Goal: Information Seeking & Learning: Check status

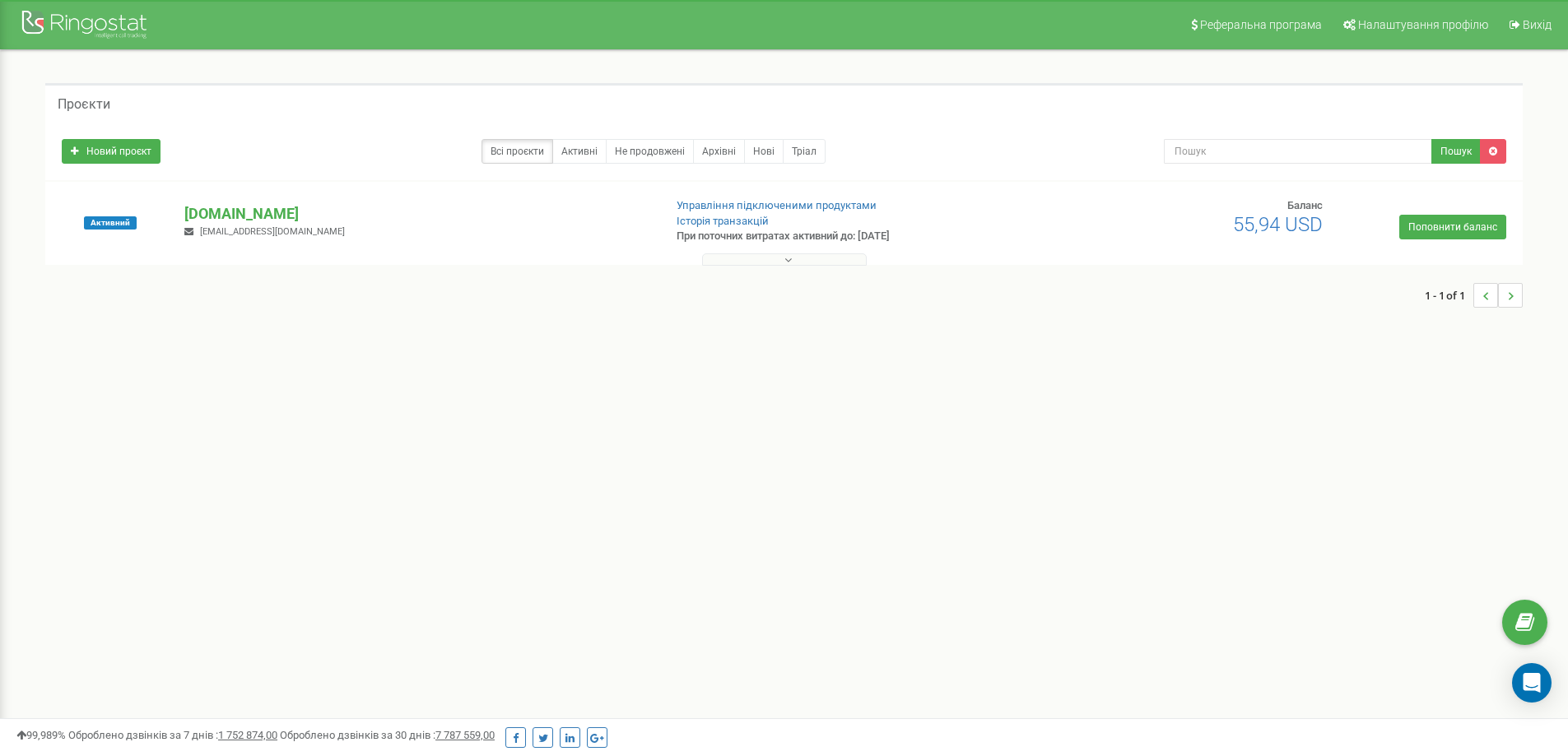
click at [238, 203] on p "[DOMAIN_NAME]" at bounding box center [416, 214] width 465 height 21
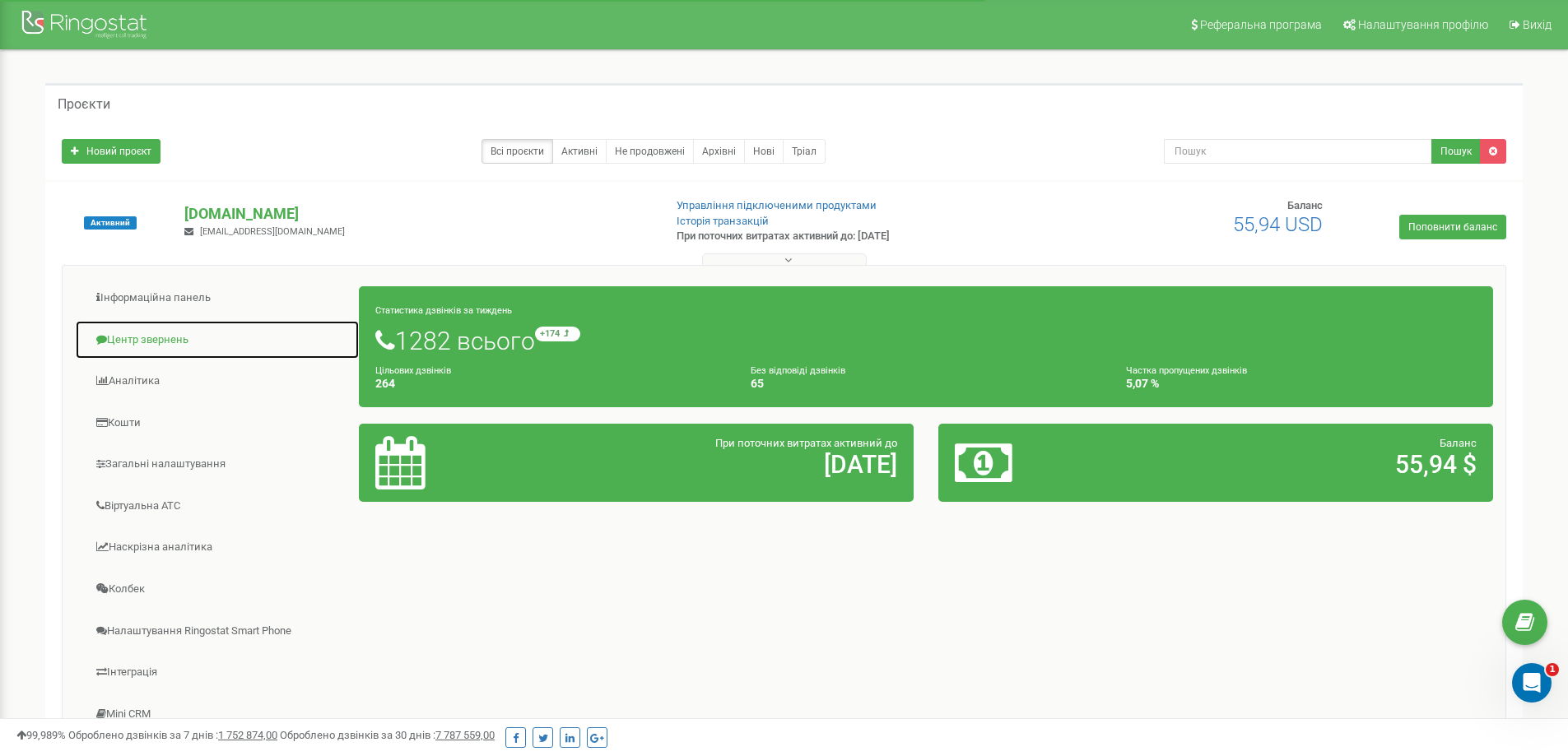
click at [117, 340] on link "Центр звернень" at bounding box center [216, 340] width 285 height 40
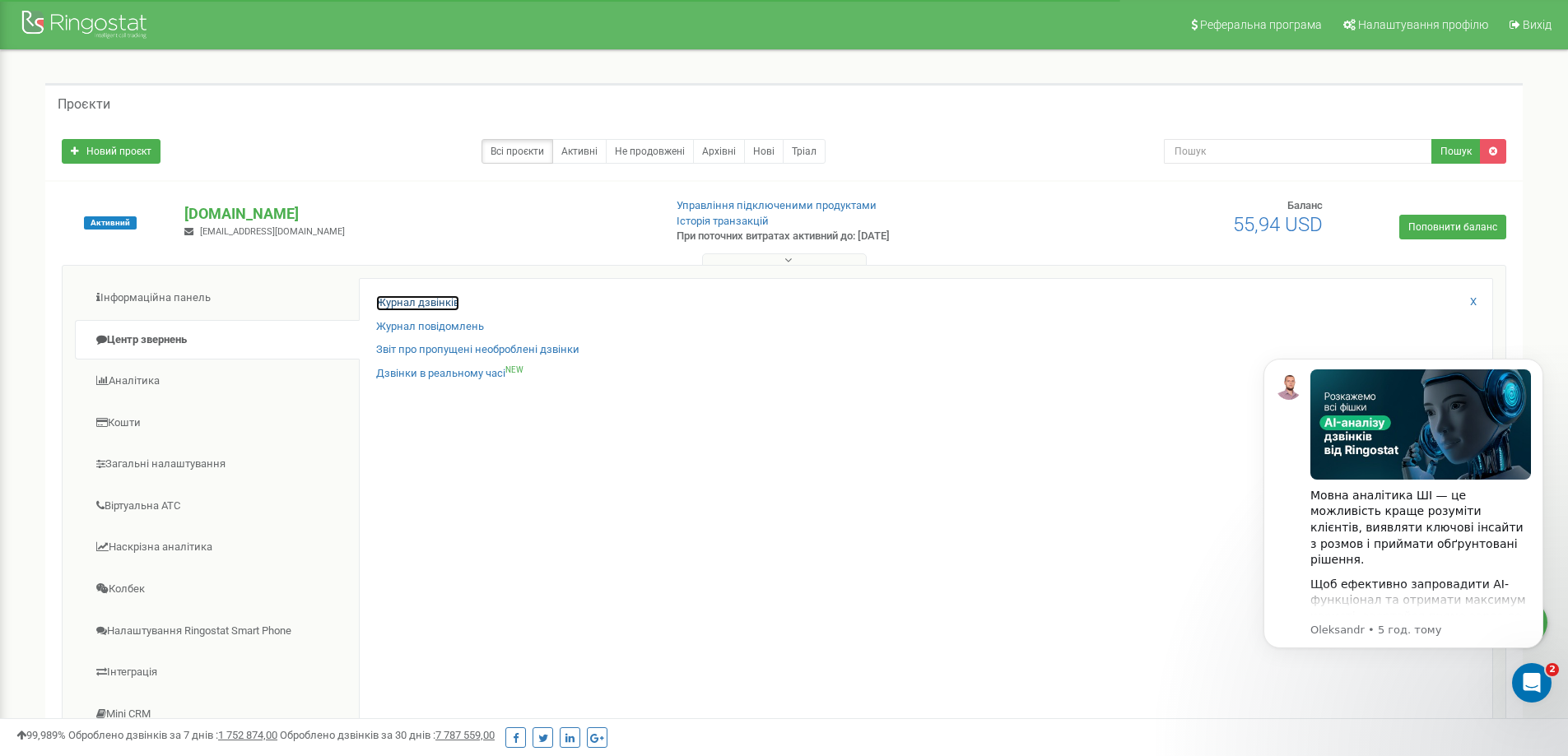
click at [399, 297] on link "Журнал дзвінків" at bounding box center [417, 303] width 83 height 16
click at [402, 302] on link "Журнал дзвінків" at bounding box center [417, 303] width 83 height 16
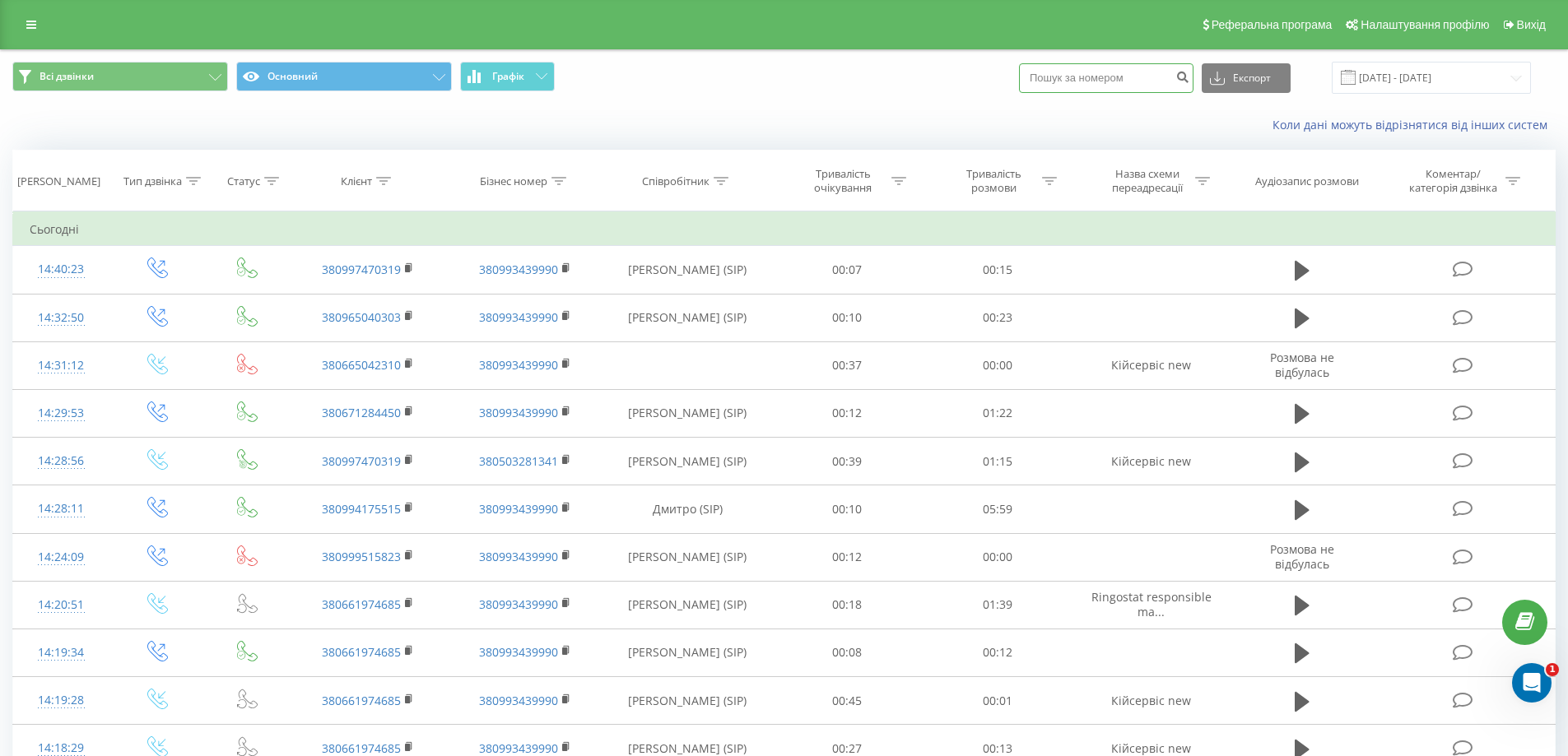
click at [1103, 79] on input at bounding box center [1106, 78] width 174 height 30
paste input "+380 50 694 66 24"
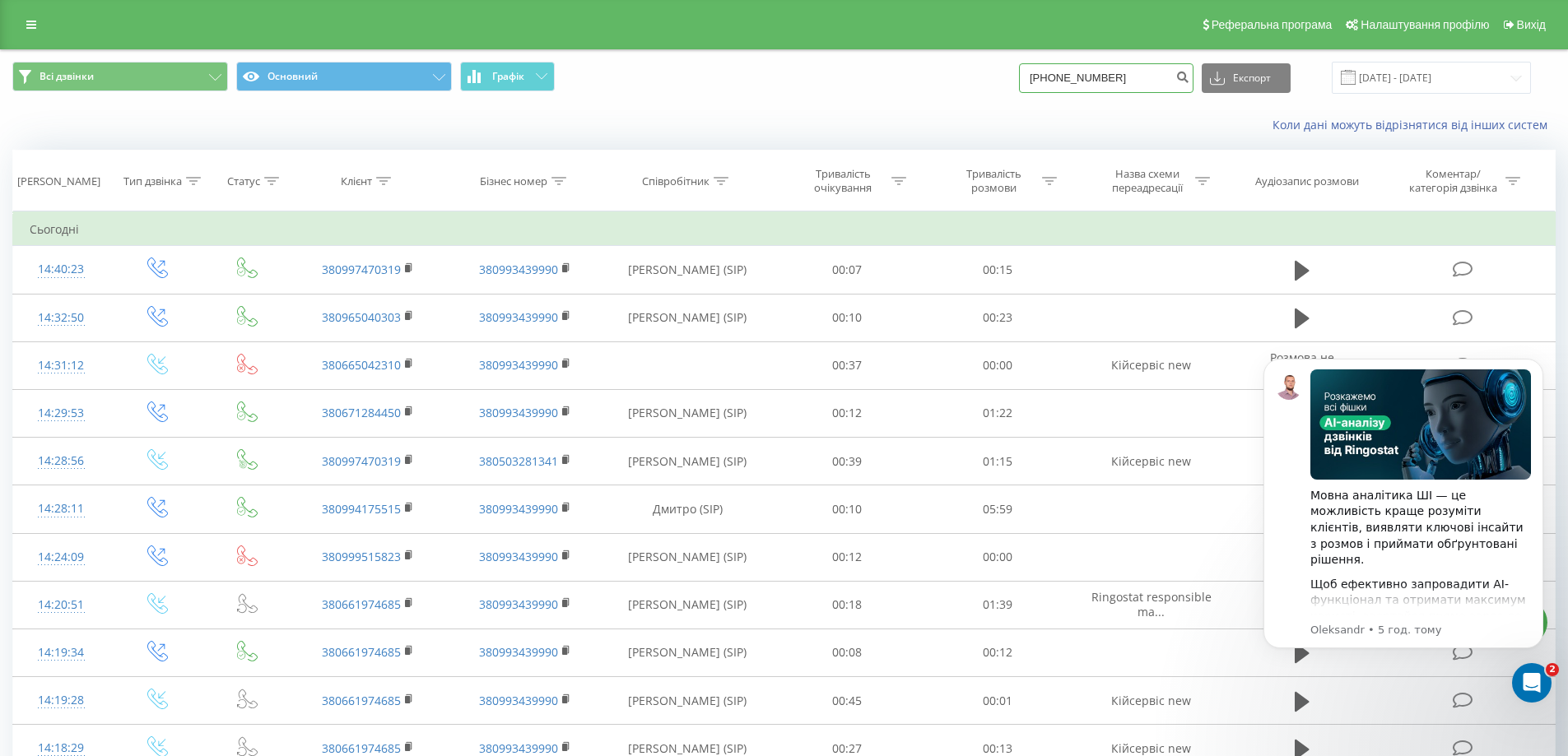
click at [1077, 73] on input "+380 50 694 66 24" at bounding box center [1106, 78] width 174 height 30
drag, startPoint x: 1089, startPoint y: 74, endPoint x: 1100, endPoint y: 77, distance: 11.4
click at [1089, 73] on input "+38050 694 66 24" at bounding box center [1106, 78] width 174 height 30
click at [1107, 76] on input "+38050694 66 24" at bounding box center [1106, 78] width 174 height 30
click at [1120, 74] on input "+3805069466 24" at bounding box center [1106, 78] width 174 height 30
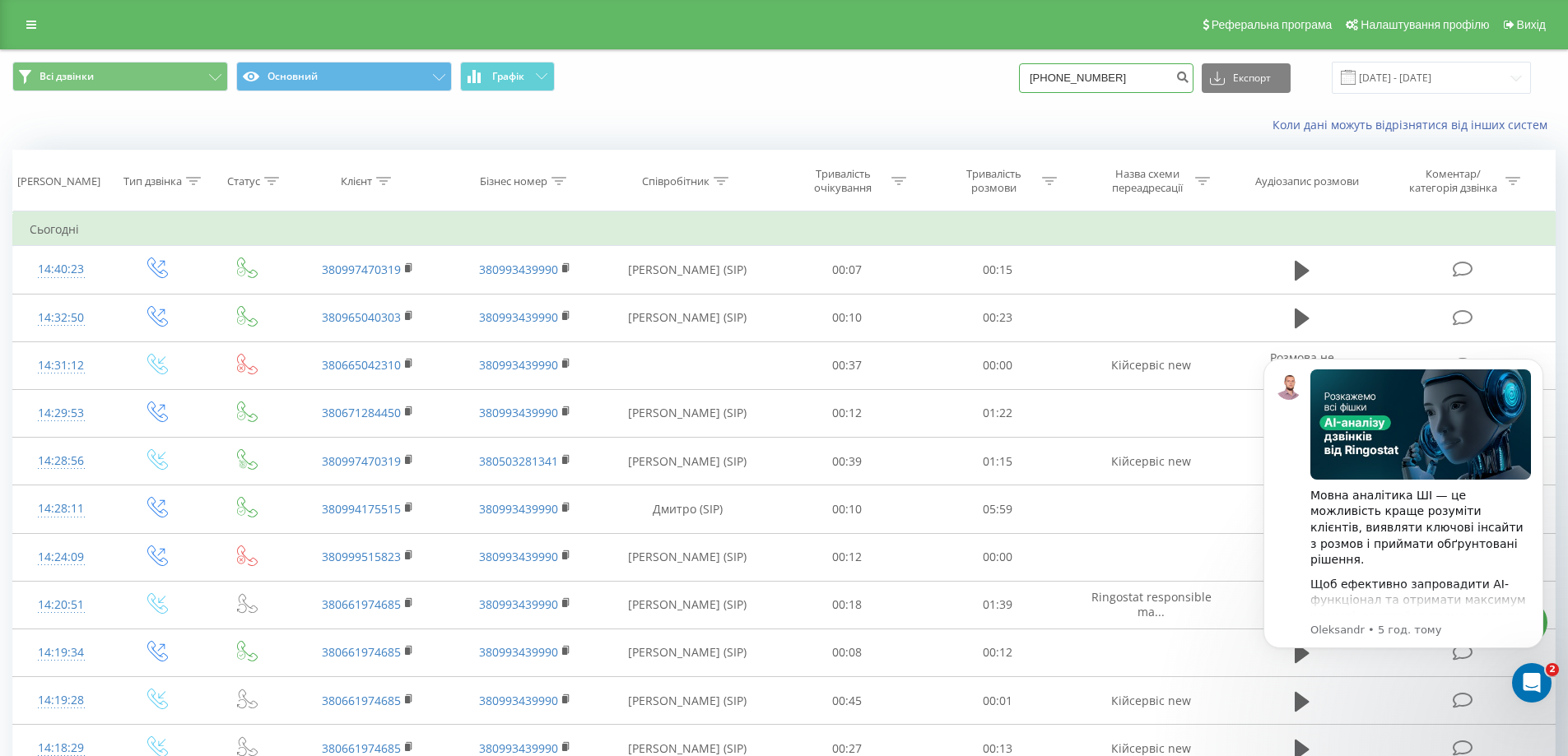
drag, startPoint x: 1069, startPoint y: 75, endPoint x: 919, endPoint y: 60, distance: 150.7
click at [924, 60] on div "Всі дзвінки Основний Графік +380506946624 Експорт .csv .xls .xlsx 21.07.2025 - …" at bounding box center [784, 77] width 1566 height 55
type input "0506946624"
click at [1189, 80] on icon "submit" at bounding box center [1182, 74] width 14 height 10
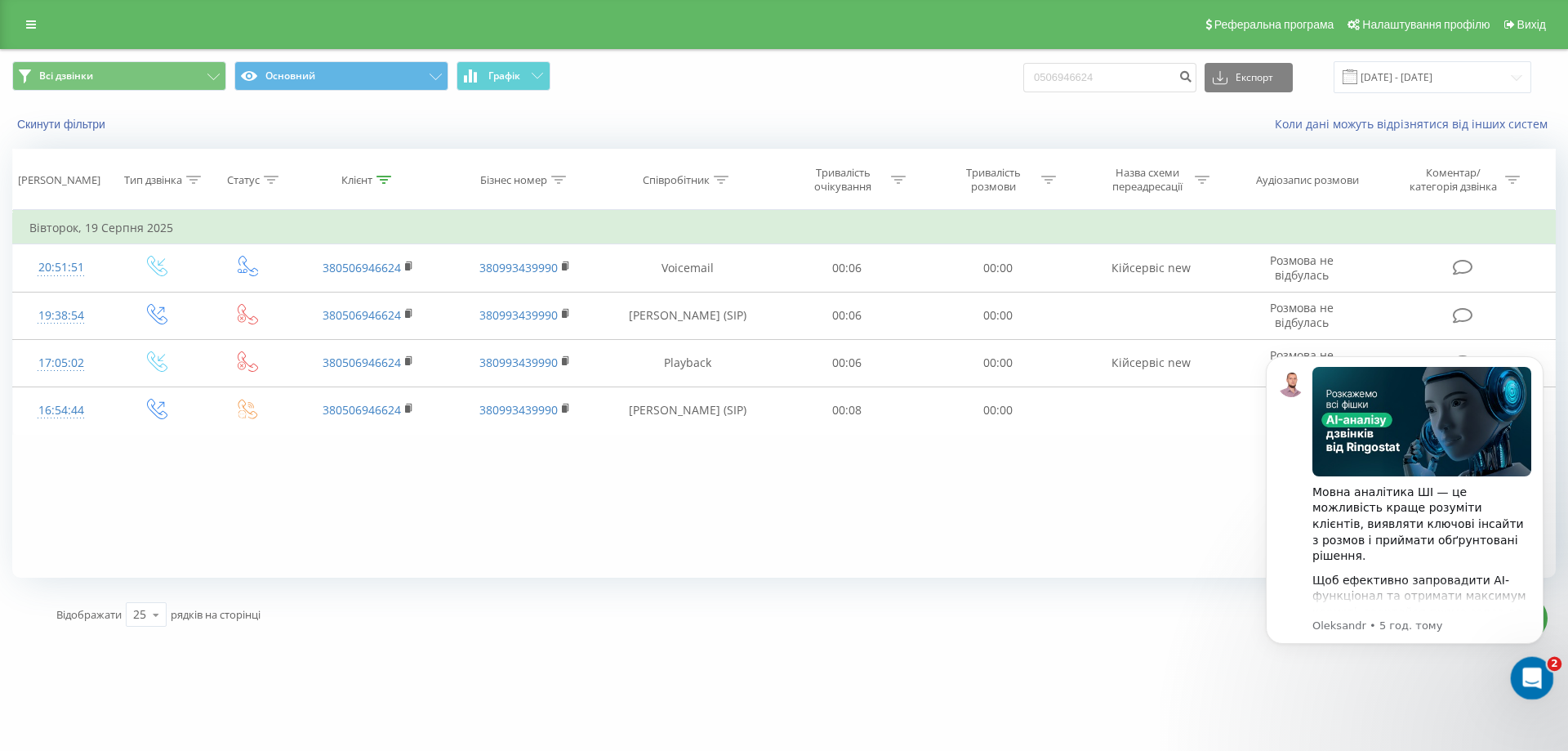
click at [1532, 669] on icon "Відкрити програму для спілкування Intercom" at bounding box center [1530, 676] width 27 height 27
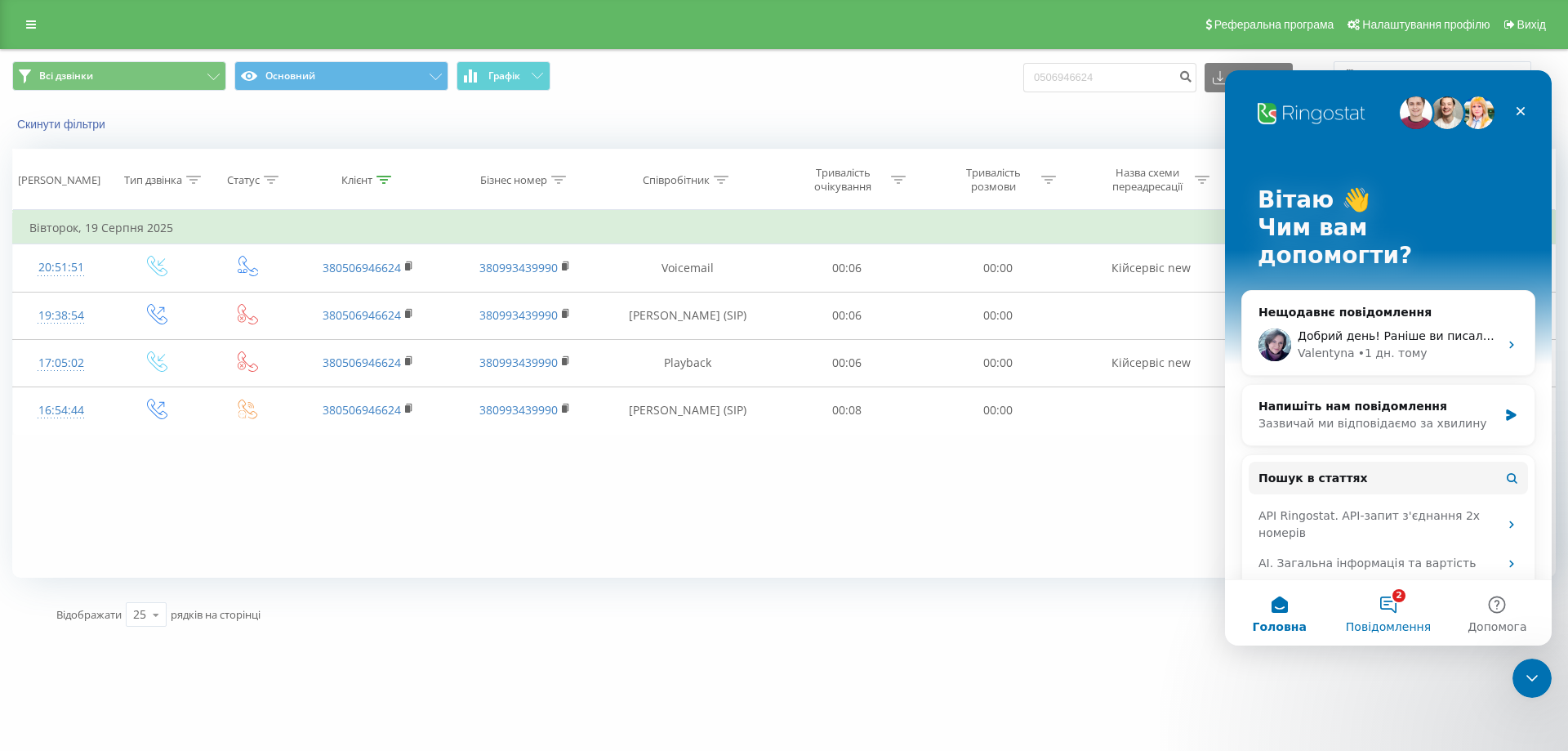
click at [1398, 595] on button "2 Повідомлення" at bounding box center [1388, 613] width 109 height 65
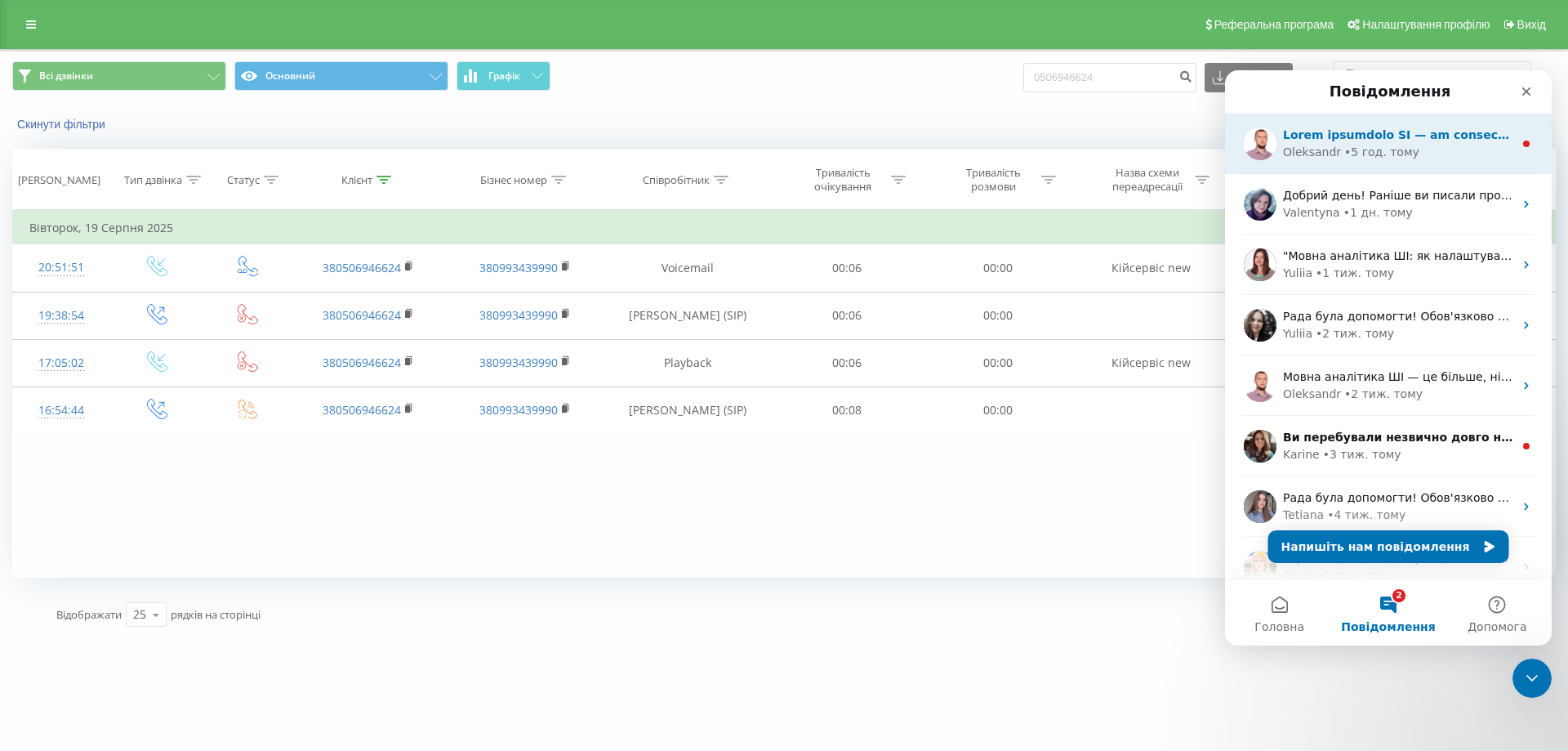
click at [1330, 154] on div "Oleksandr" at bounding box center [1311, 152] width 58 height 17
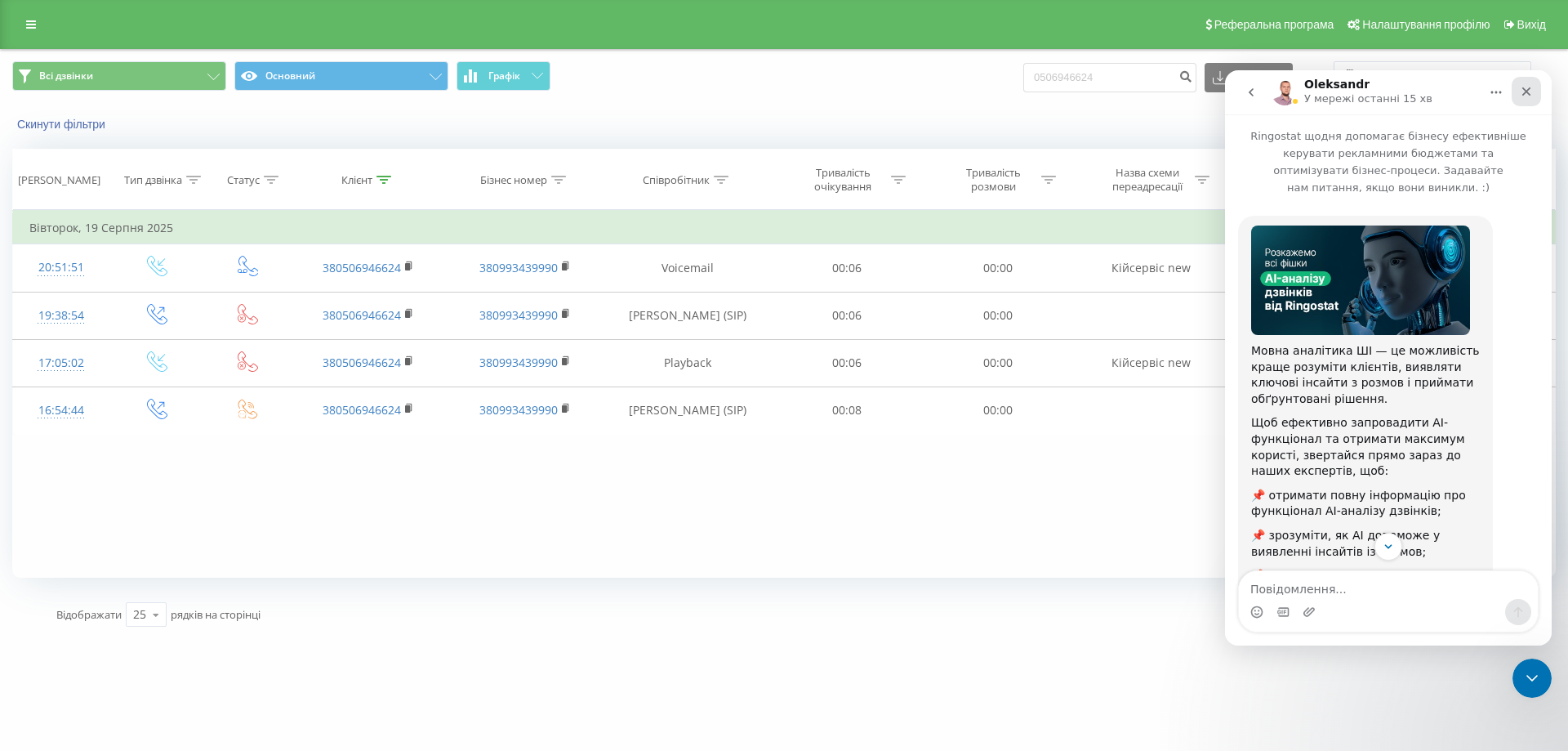
click at [1528, 92] on icon "Закрити" at bounding box center [1527, 91] width 9 height 9
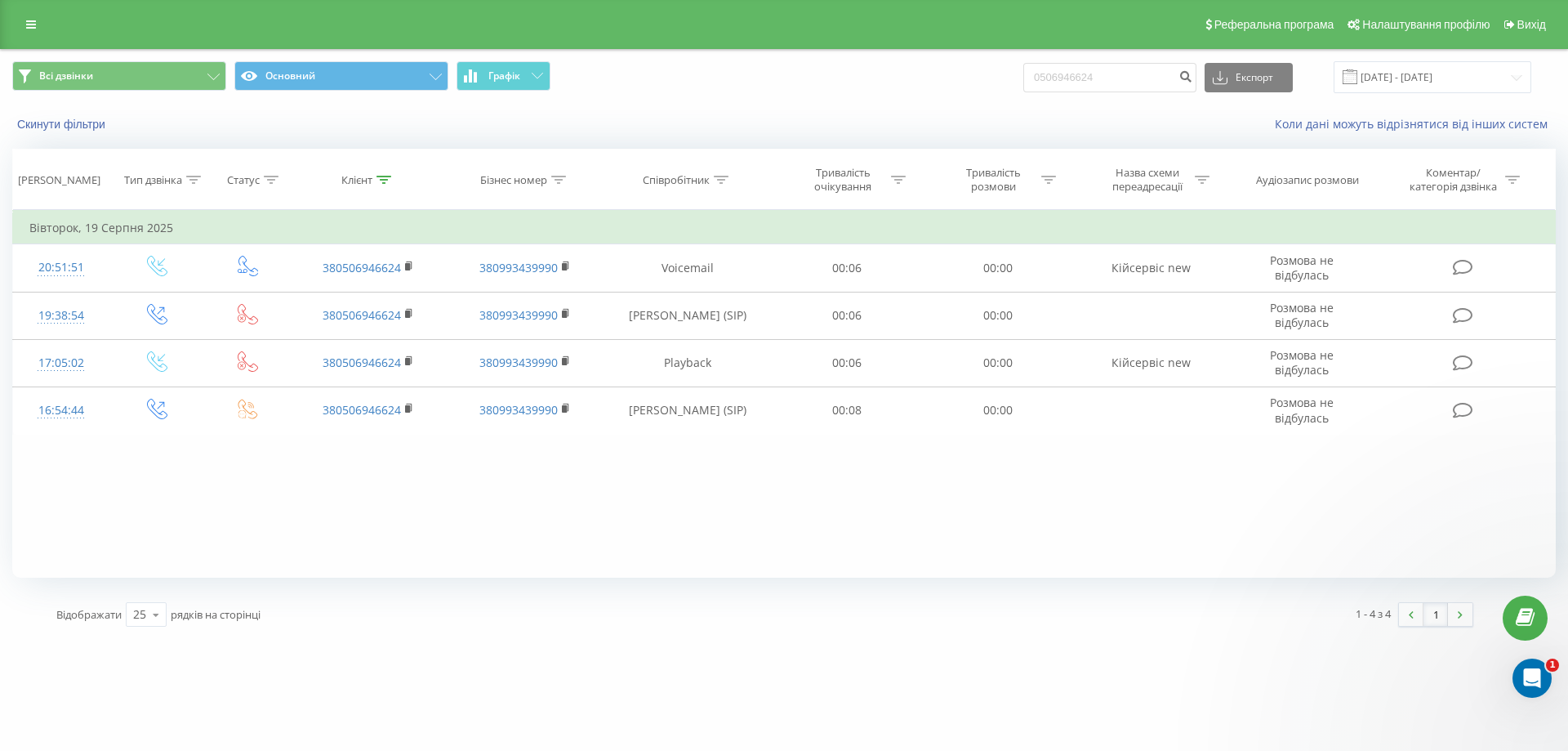
scroll to position [160, 0]
click at [1545, 667] on div "Відкрити програму для спілкування Intercom" at bounding box center [1530, 676] width 54 height 54
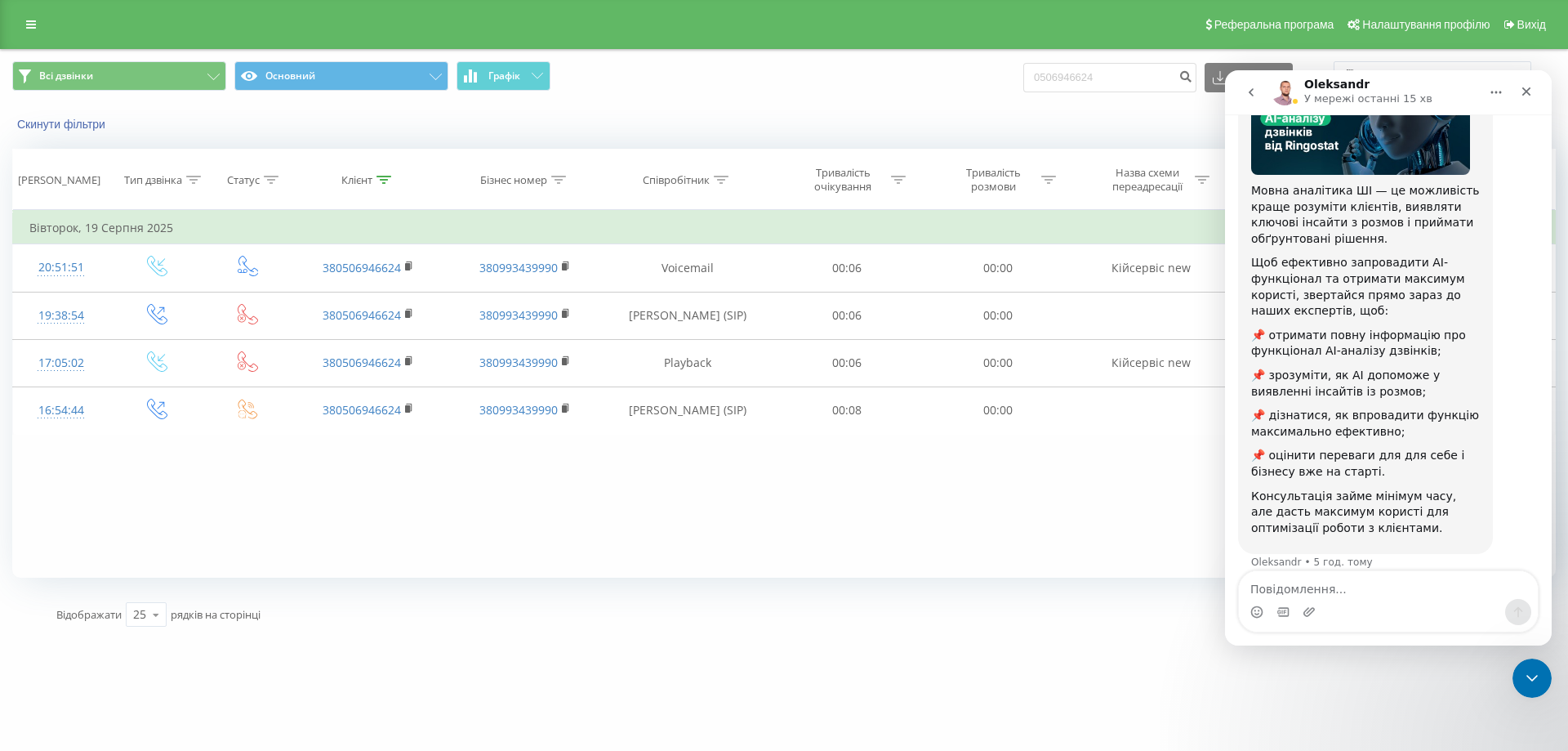
click at [1251, 81] on button "go back" at bounding box center [1251, 92] width 31 height 31
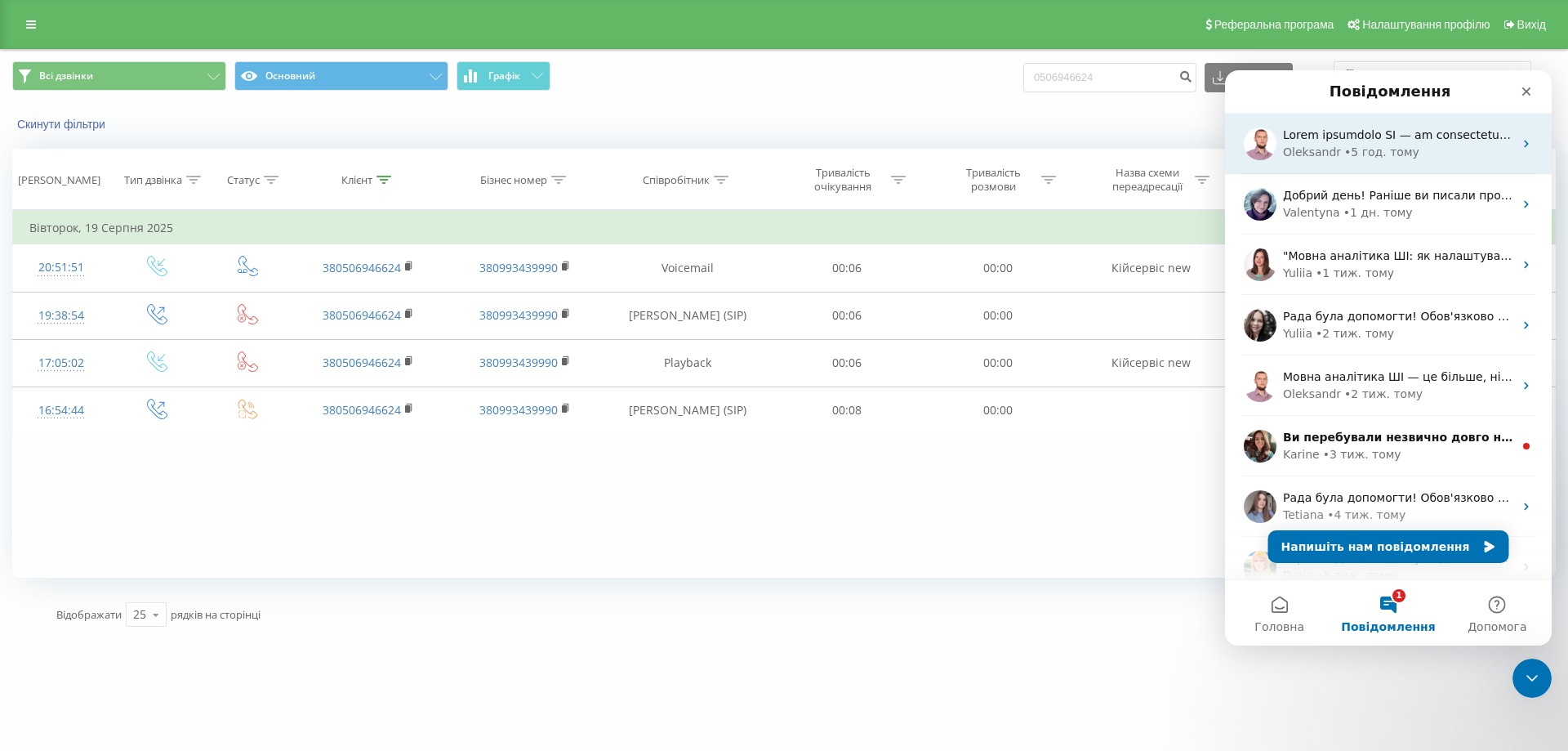
scroll to position [0, 0]
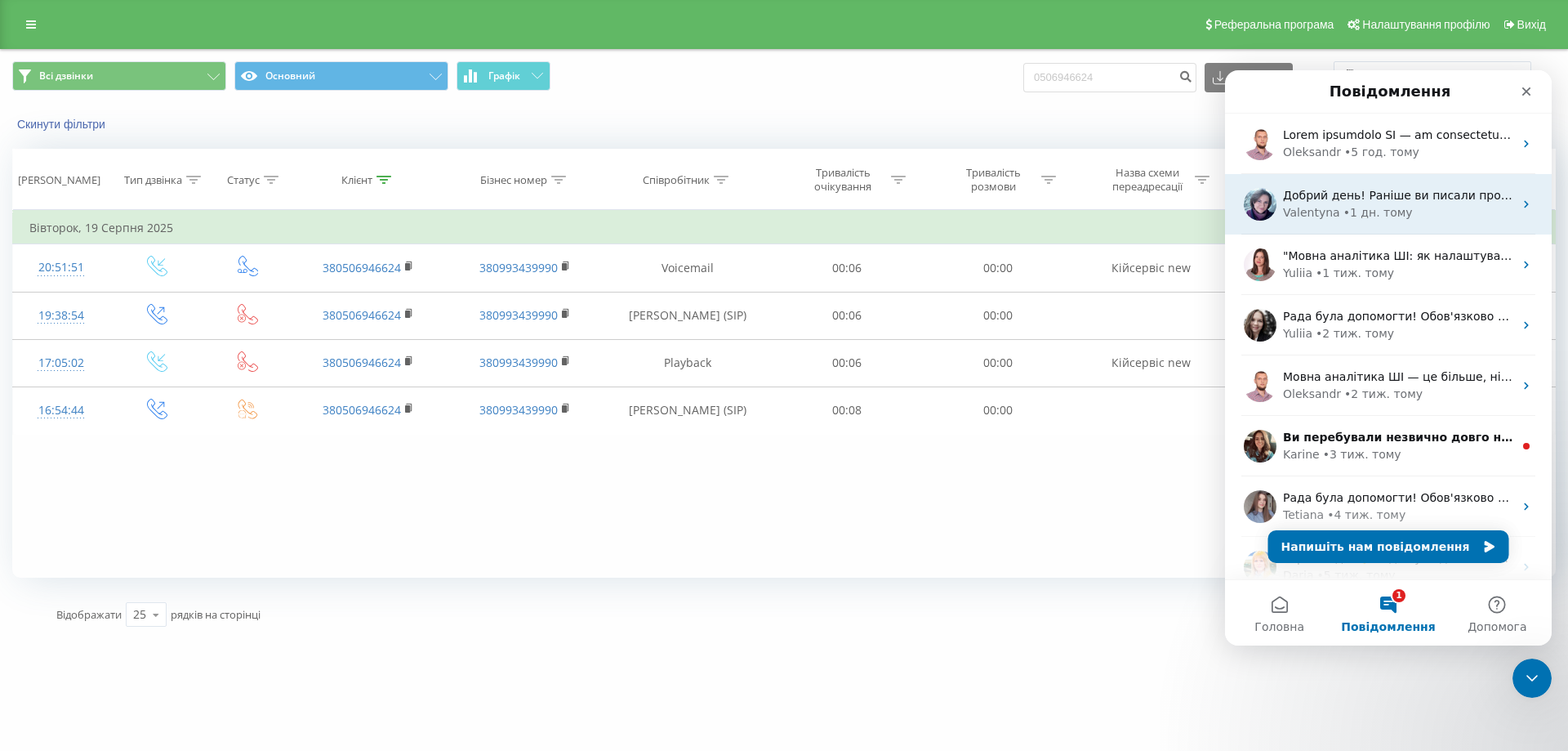
click at [1426, 214] on div "[PERSON_NAME] • 1 дн. тому" at bounding box center [1398, 213] width 230 height 17
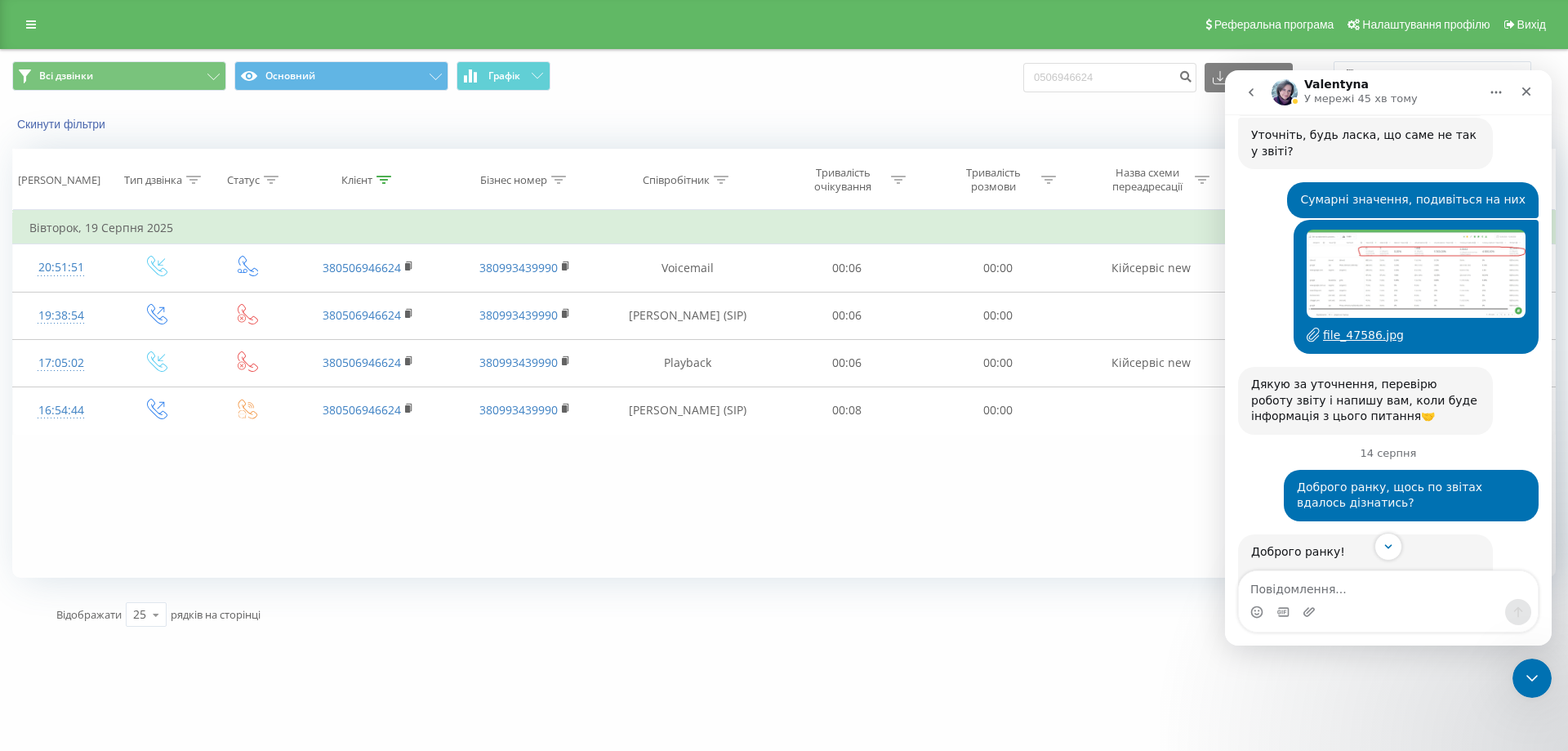
scroll to position [486, 0]
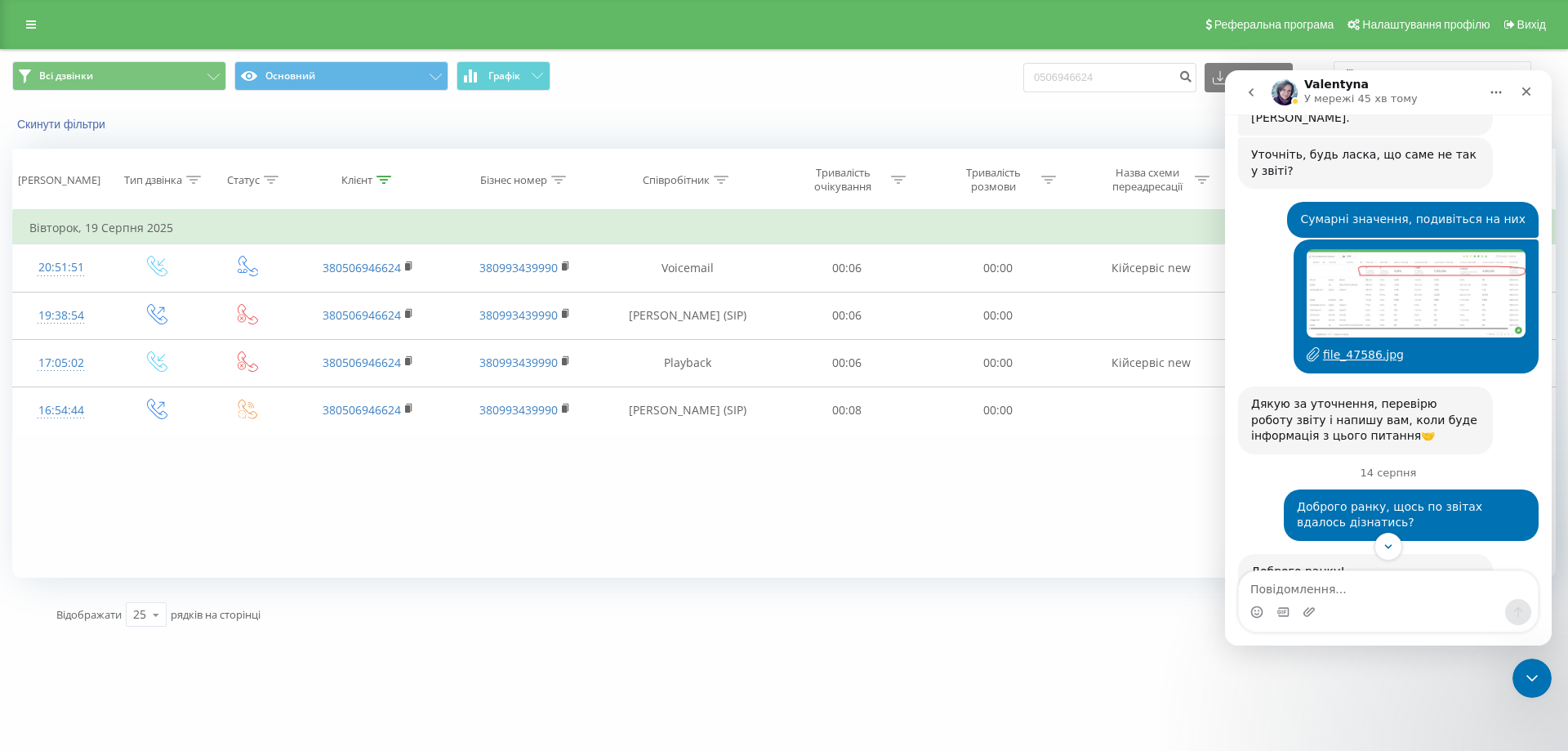
click at [1257, 98] on icon "go back" at bounding box center [1251, 92] width 13 height 13
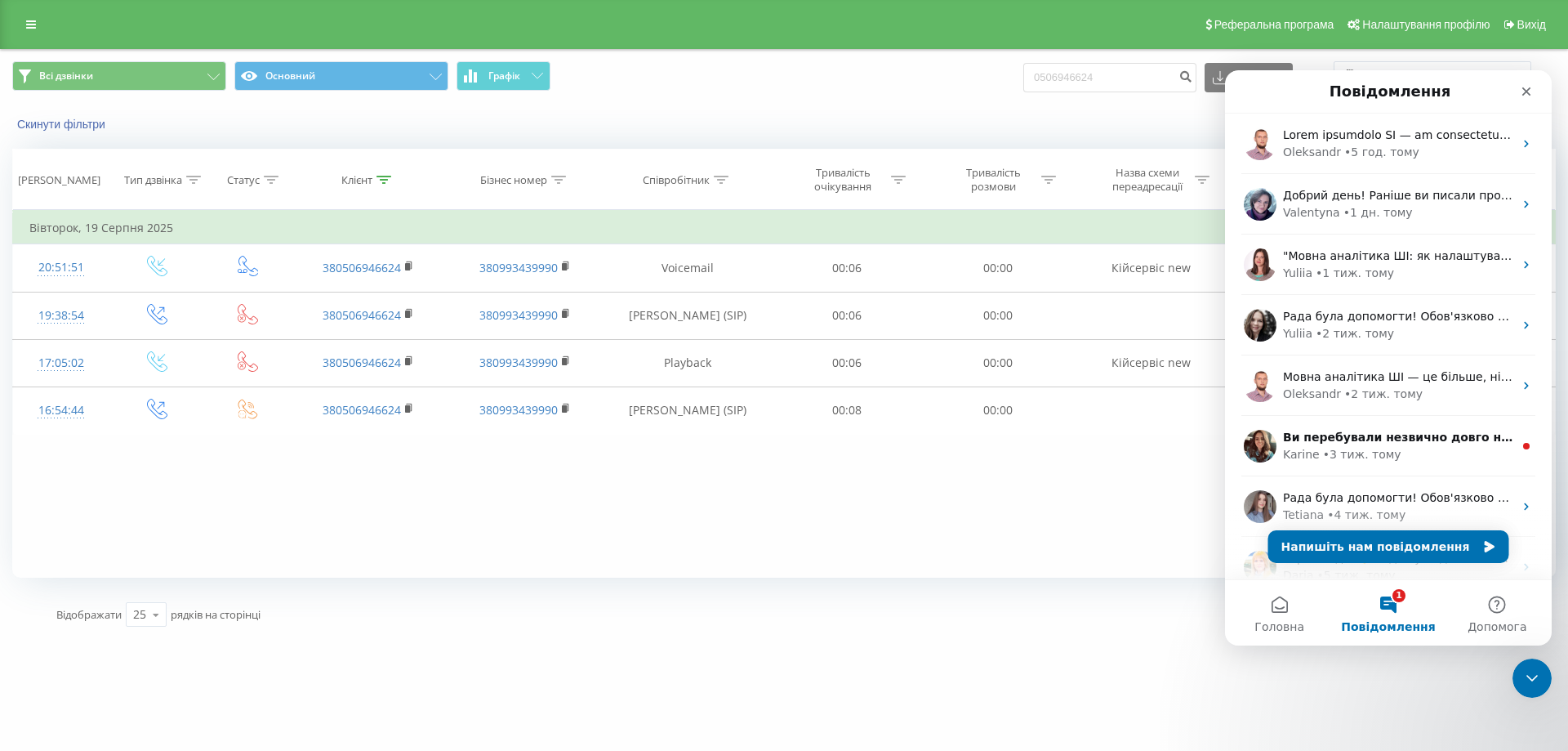
scroll to position [0, 0]
click at [1533, 91] on div "Закрити" at bounding box center [1526, 91] width 30 height 30
